Goal: Information Seeking & Learning: Check status

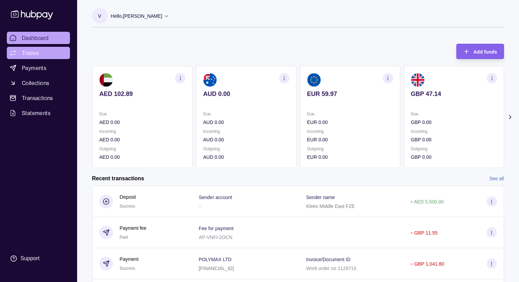
click at [40, 50] on link "Trades" at bounding box center [38, 53] width 63 height 12
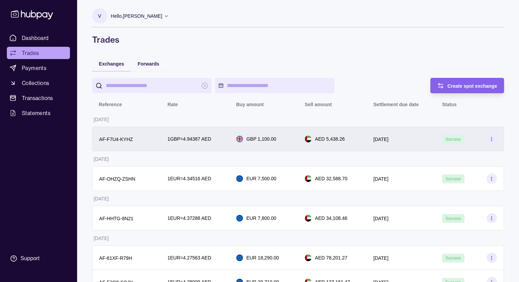
click at [493, 141] on icon at bounding box center [491, 139] width 5 height 5
click at [497, 143] on div at bounding box center [492, 139] width 10 height 10
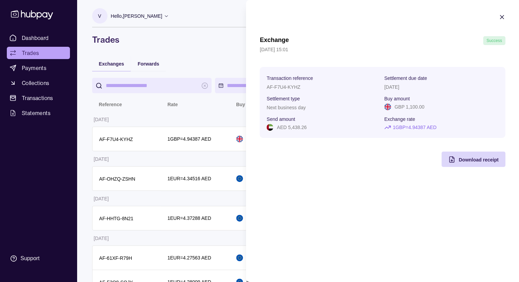
click at [506, 17] on section "Exchange Success [DATE] 15:01 Transaction reference AF-F7U4-KYHZ Settlement due…" at bounding box center [382, 90] width 273 height 181
click at [504, 17] on icon "button" at bounding box center [502, 17] width 7 height 7
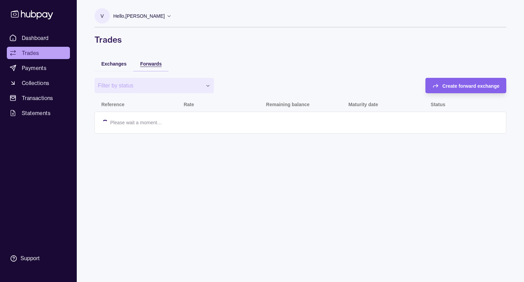
click at [149, 65] on span "Forwards" at bounding box center [151, 63] width 22 height 5
click at [117, 65] on span "Exchanges" at bounding box center [113, 63] width 25 height 5
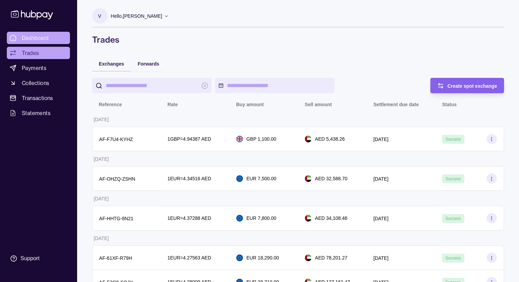
click at [31, 36] on span "Dashboard" at bounding box center [35, 38] width 27 height 8
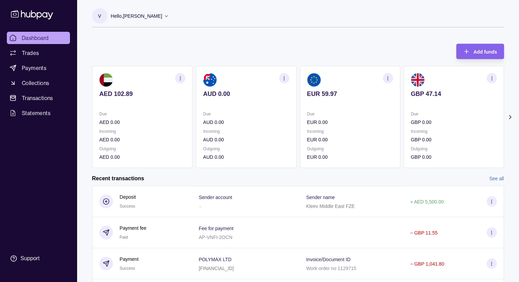
click at [46, 36] on span "Dashboard" at bounding box center [35, 38] width 27 height 8
click at [40, 70] on span "Payments" at bounding box center [34, 68] width 25 height 8
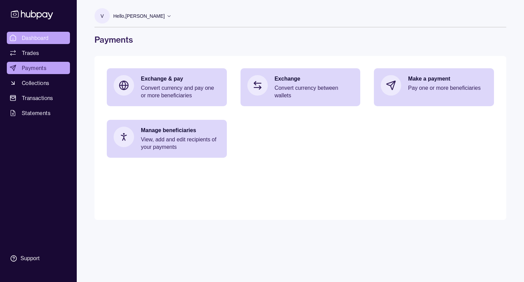
click at [38, 40] on span "Dashboard" at bounding box center [35, 38] width 27 height 8
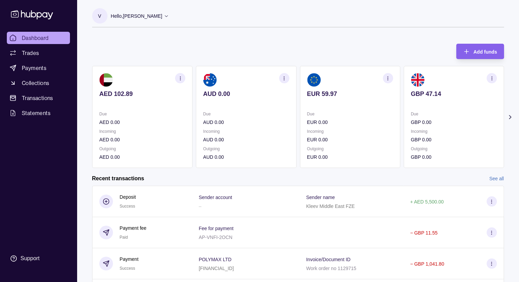
click at [23, 34] on span "Dashboard" at bounding box center [35, 38] width 27 height 8
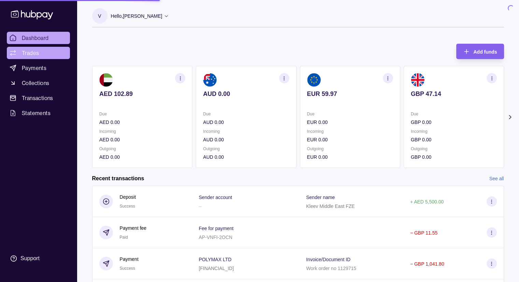
click at [30, 57] on span "Trades" at bounding box center [30, 53] width 17 height 8
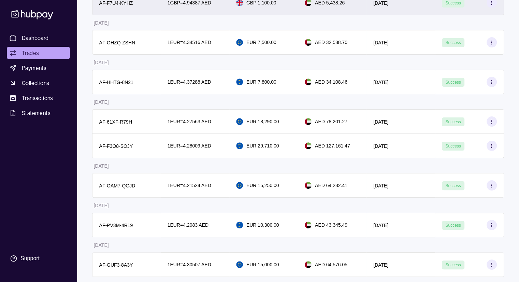
scroll to position [137, 0]
